Goal: Task Accomplishment & Management: Manage account settings

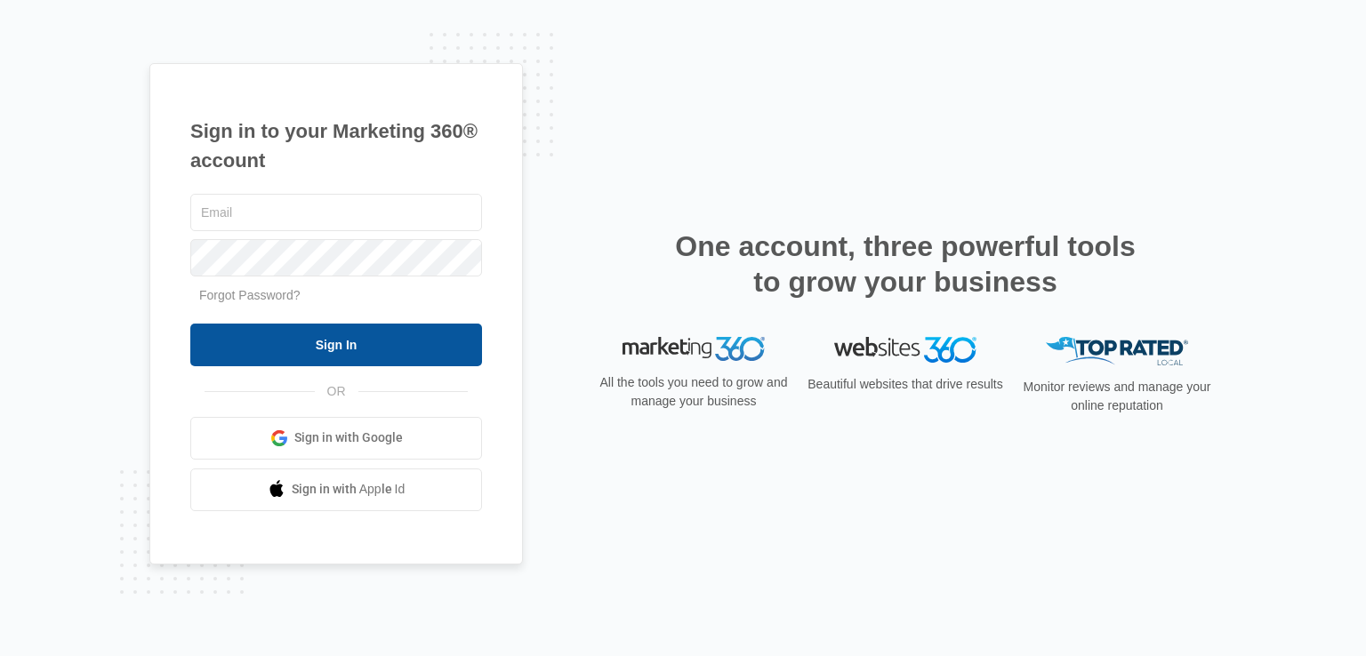
type input "[EMAIL_ADDRESS][DOMAIN_NAME]"
click at [340, 324] on input "Sign In" at bounding box center [336, 345] width 292 height 43
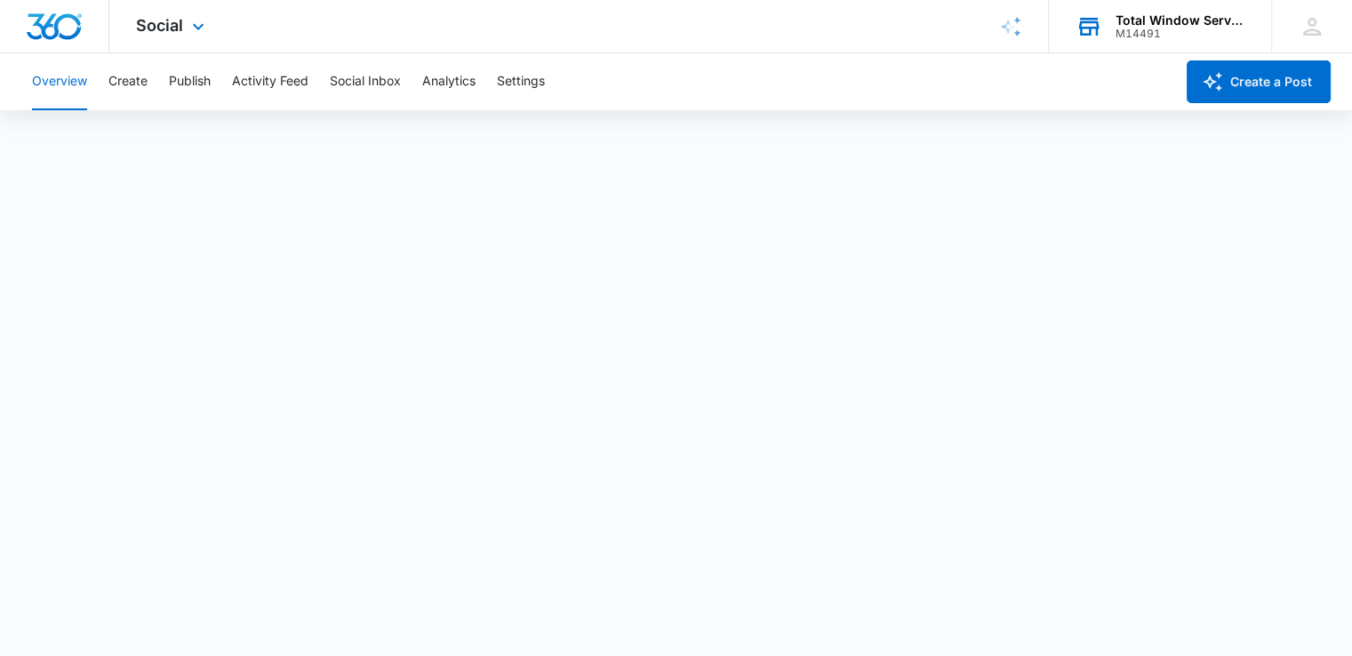
click at [1134, 40] on div "Total Window Service M14491 Your Accounts View All" at bounding box center [1160, 26] width 222 height 52
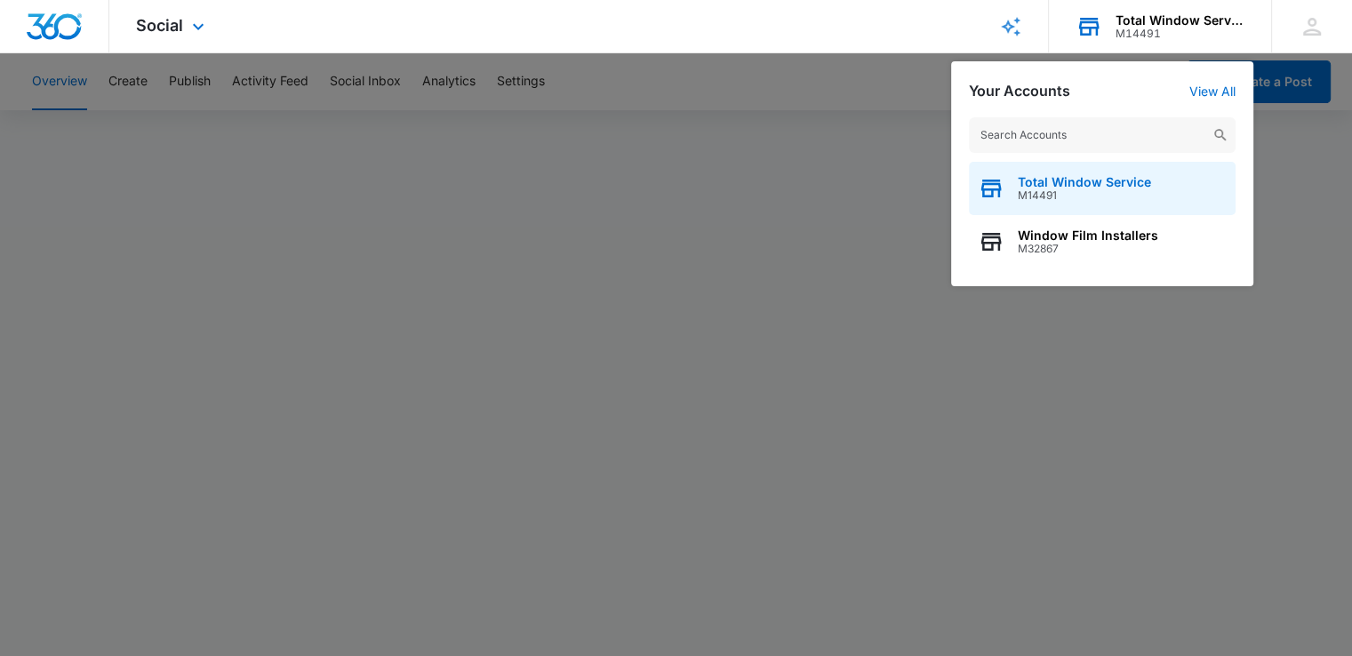
click at [1044, 200] on span "M14491" at bounding box center [1084, 195] width 133 height 12
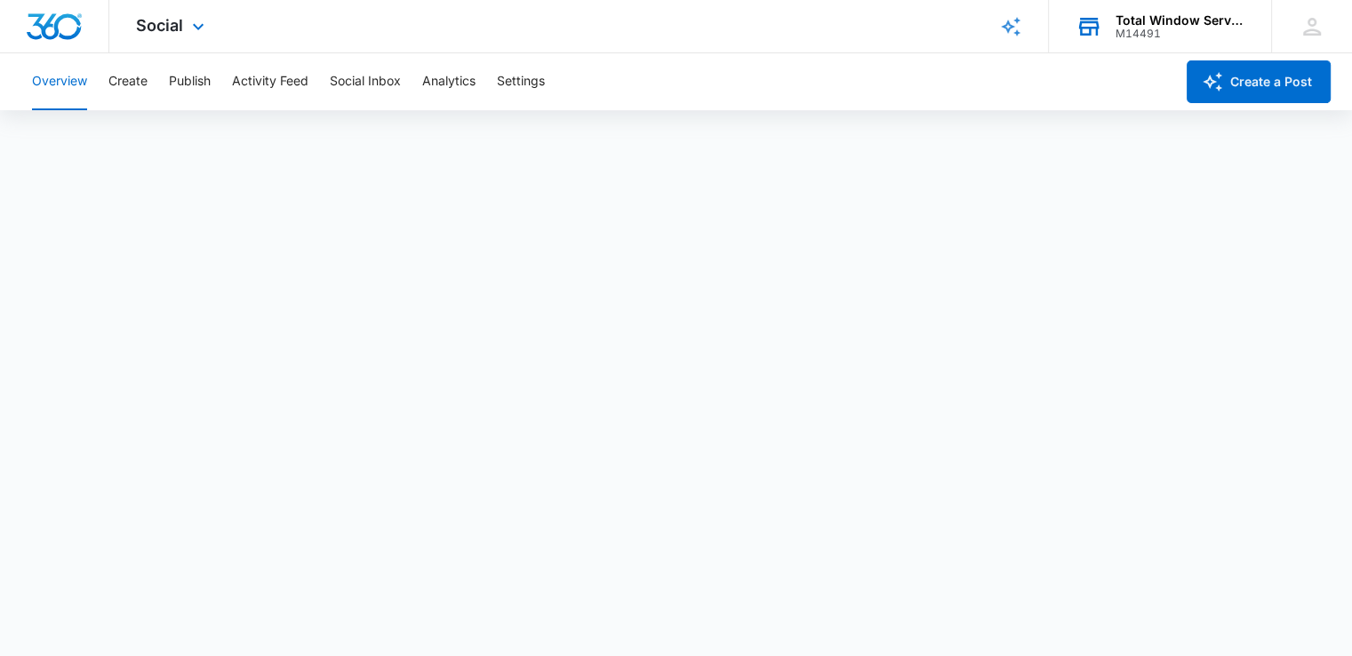
click at [1117, 28] on div "M14491" at bounding box center [1181, 34] width 130 height 12
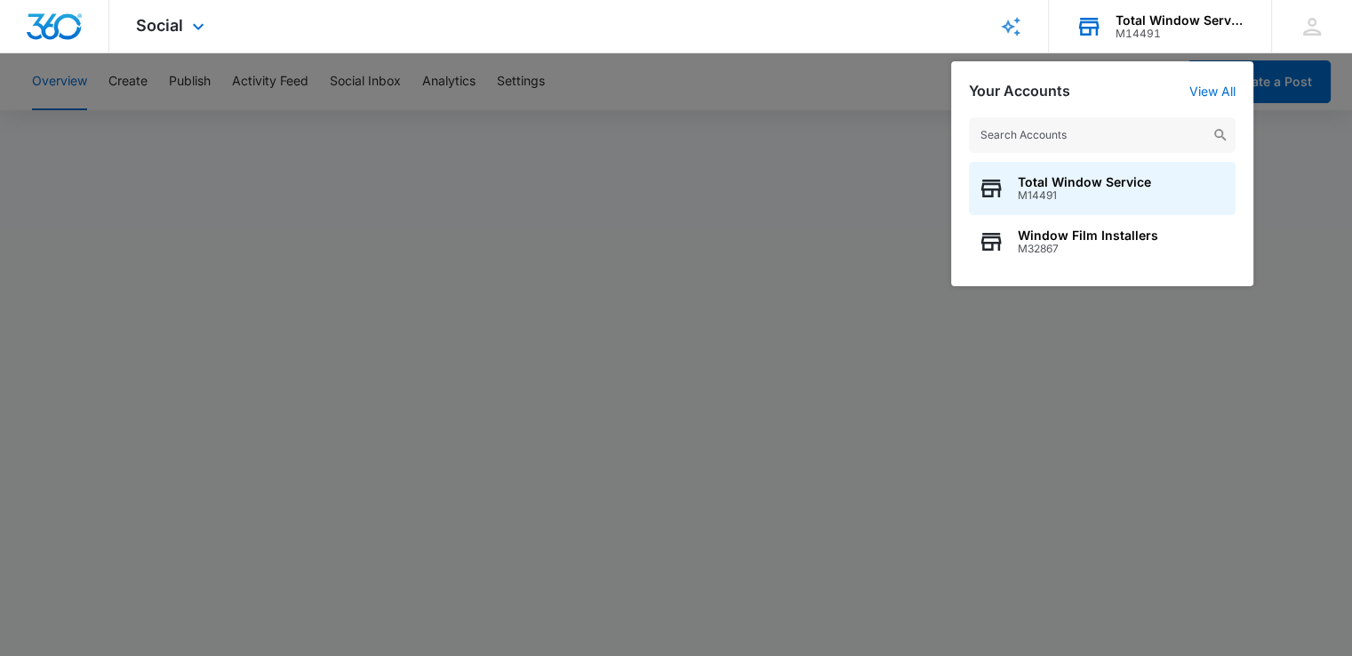
click at [1134, 26] on div "Total Window Service" at bounding box center [1181, 20] width 130 height 14
